Goal: Task Accomplishment & Management: Use online tool/utility

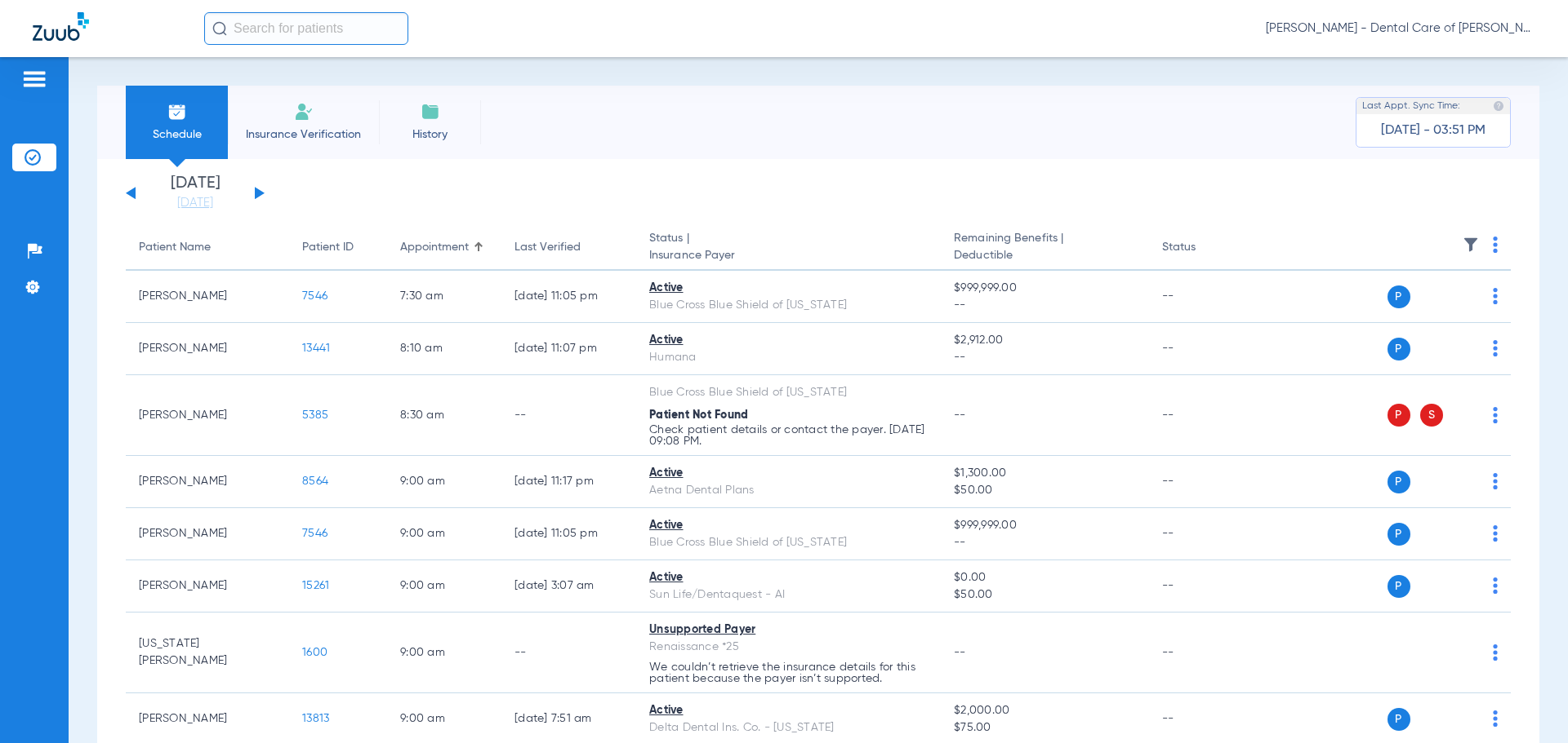
click at [259, 190] on button at bounding box center [259, 193] width 10 height 13
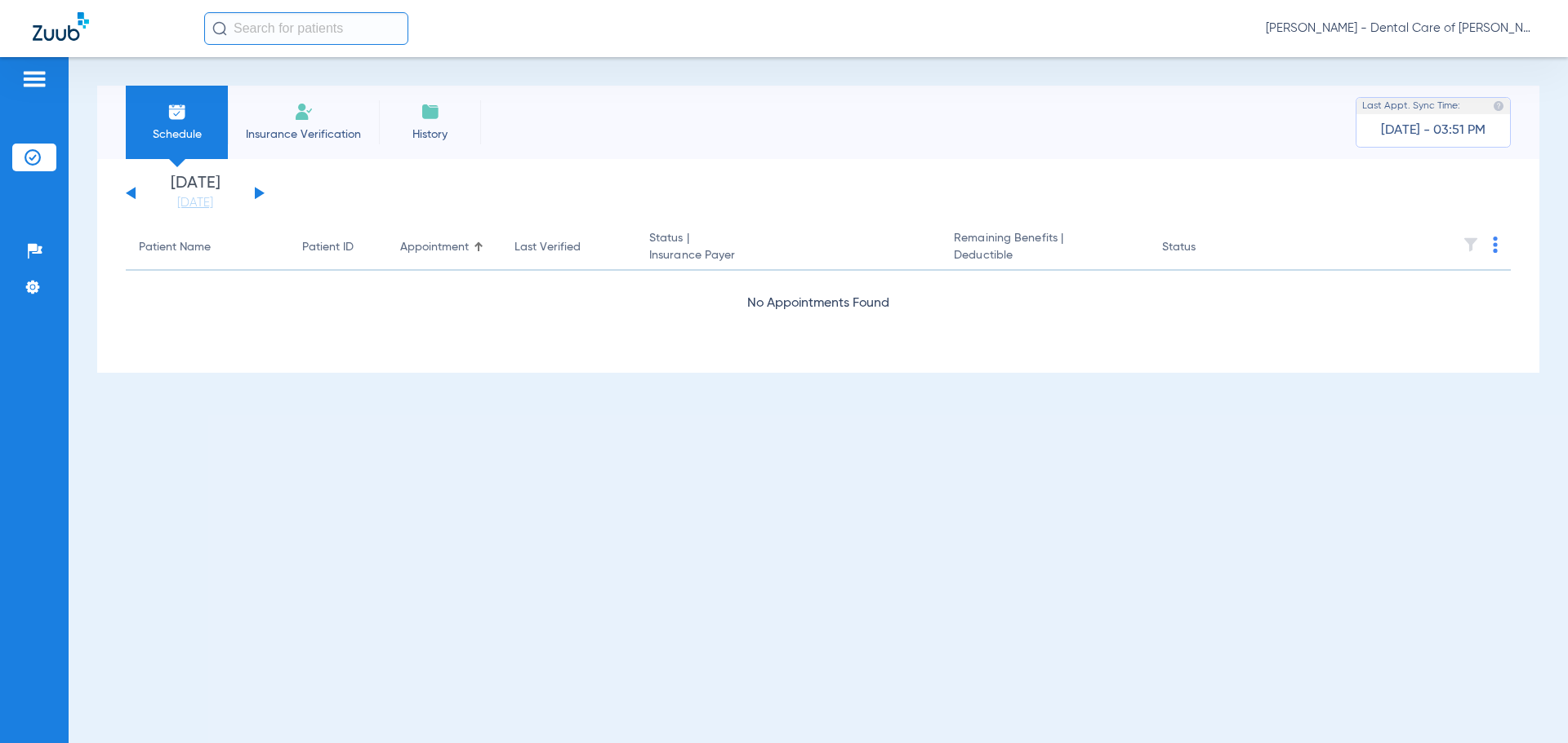
click at [259, 190] on button at bounding box center [259, 193] width 10 height 13
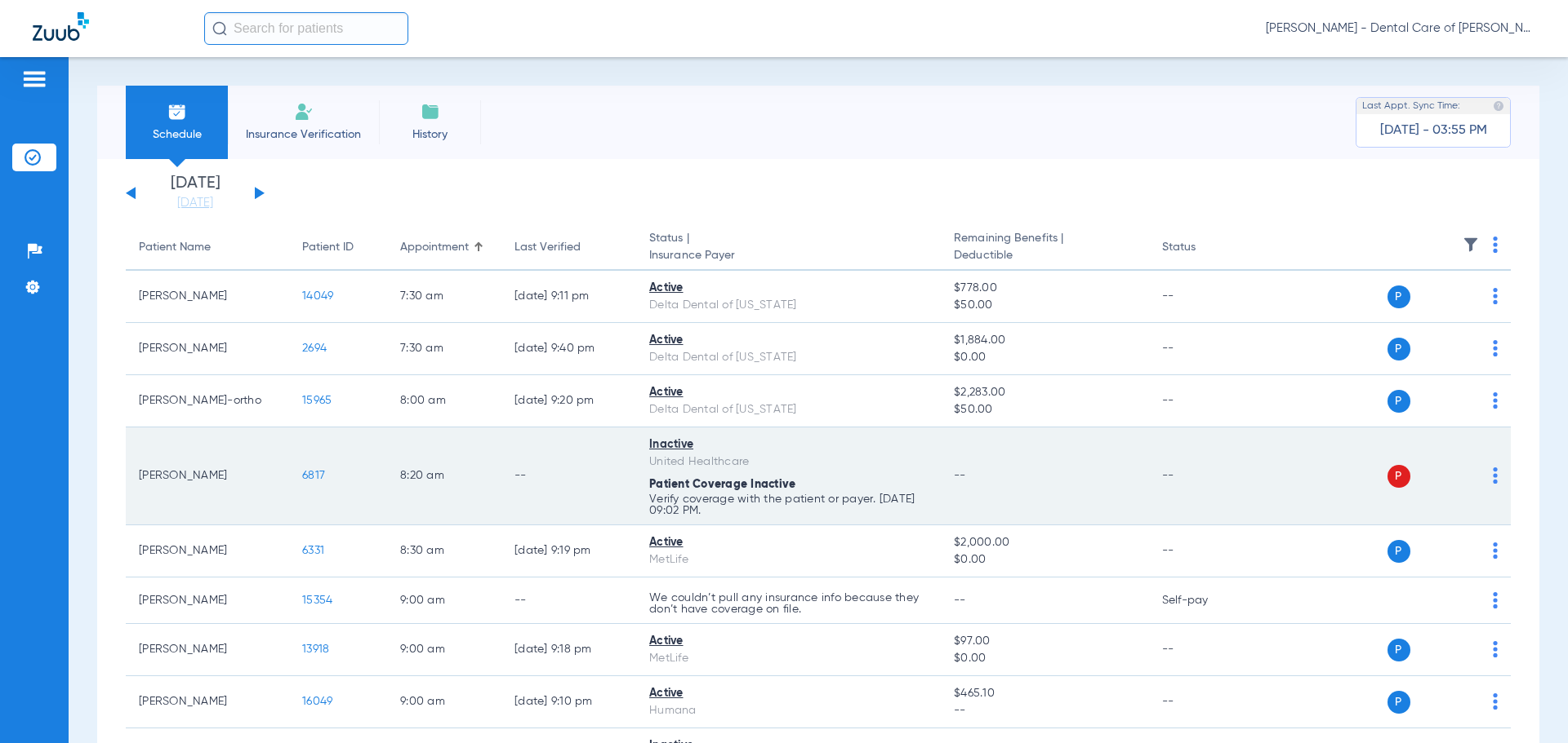
click at [1389, 475] on span "P" at bounding box center [1398, 476] width 23 height 22
click at [1492, 482] on img at bounding box center [1494, 476] width 5 height 16
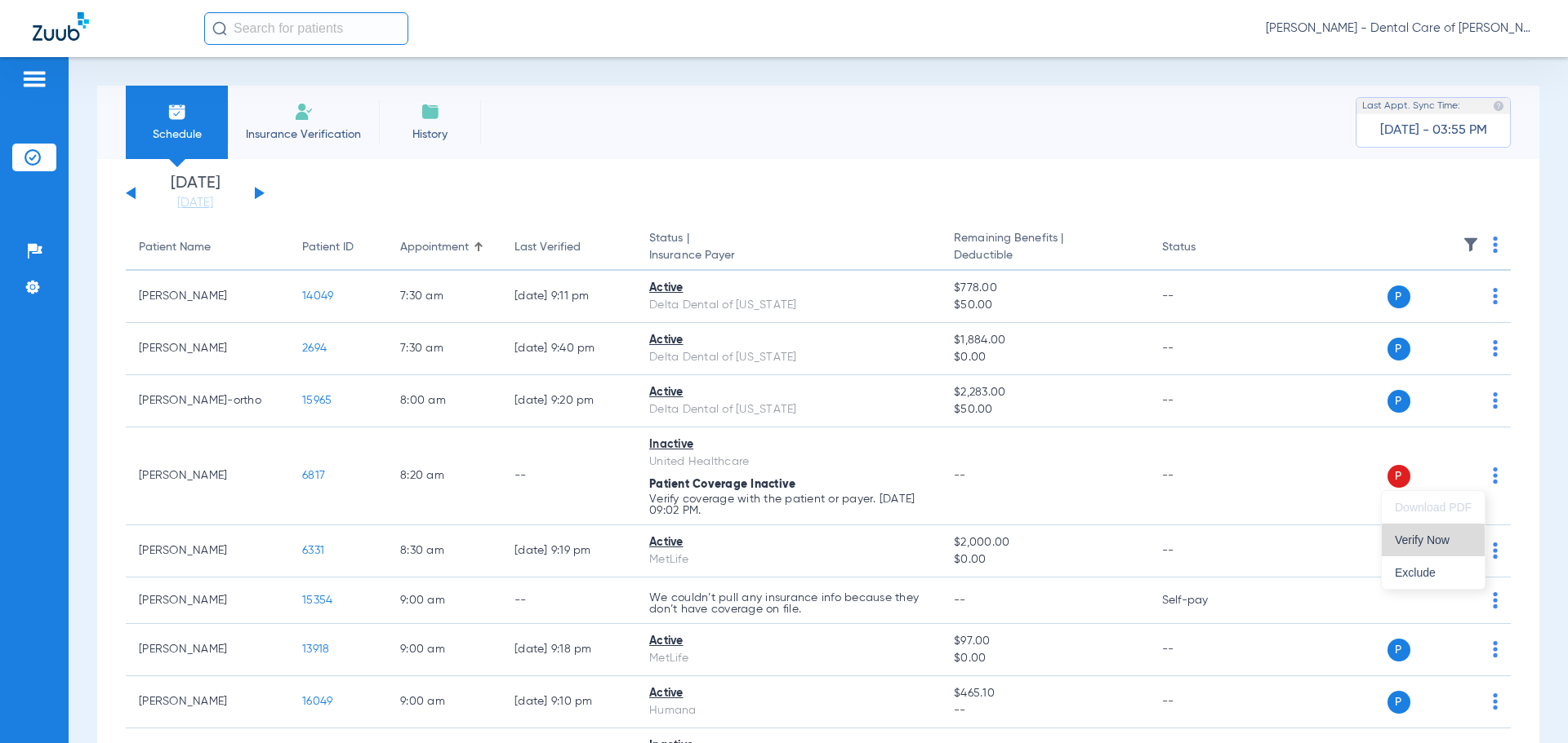
click at [1429, 547] on button "Verify Now" at bounding box center [1433, 540] width 103 height 32
